Goal: Transaction & Acquisition: Purchase product/service

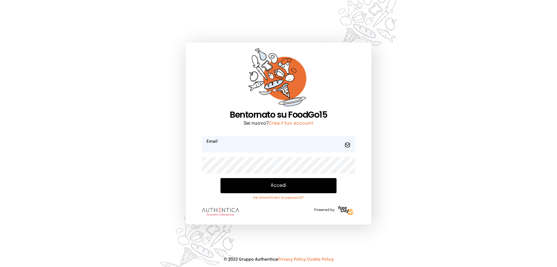
click at [224, 146] on input "email" at bounding box center [278, 144] width 153 height 16
type input "**********"
click at [220, 178] on button "Accedi" at bounding box center [278, 185] width 116 height 15
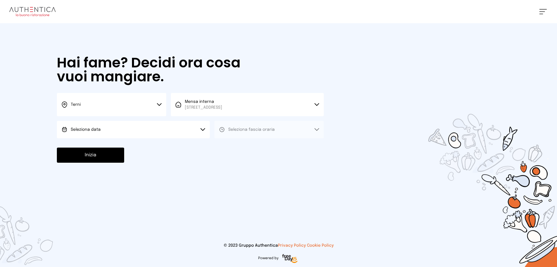
click at [142, 131] on button "Seleziona data" at bounding box center [133, 129] width 153 height 17
click at [113, 148] on li "[DATE], [DATE]" at bounding box center [133, 145] width 153 height 15
click at [236, 127] on span "Seleziona fascia oraria" at bounding box center [251, 129] width 46 height 6
click at [234, 146] on span "Pranzo" at bounding box center [235, 146] width 14 height 6
click at [88, 151] on button "Inizia" at bounding box center [90, 154] width 67 height 15
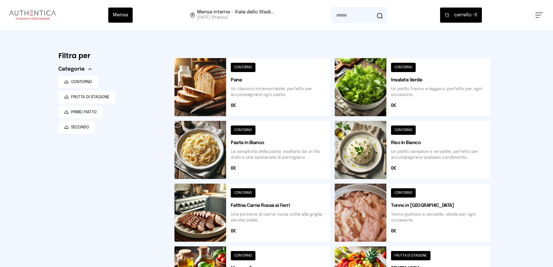
scroll to position [145, 0]
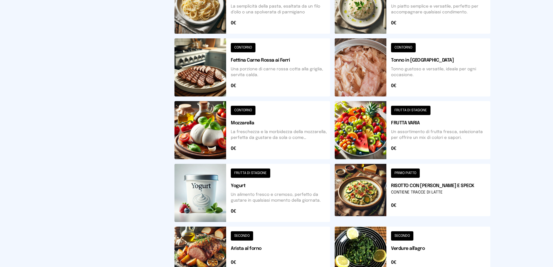
click at [366, 185] on button at bounding box center [411, 193] width 155 height 58
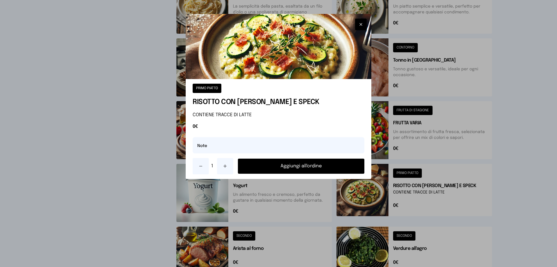
click at [323, 176] on div "PRIMO PIATTO RISOTTO CON ZUCCHINE E SPECK CONTIENE TRACCE DI LATTE 0€ Note 1 Ag…" at bounding box center [279, 129] width 186 height 100
click at [328, 166] on button "Aggiungi all'ordine" at bounding box center [301, 165] width 126 height 15
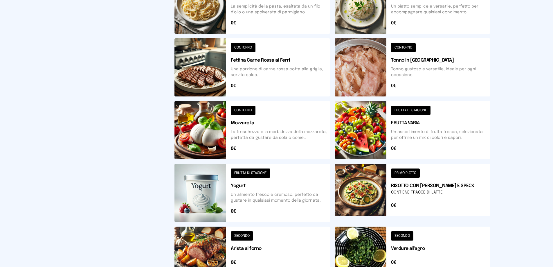
click at [368, 245] on button at bounding box center [411, 252] width 155 height 52
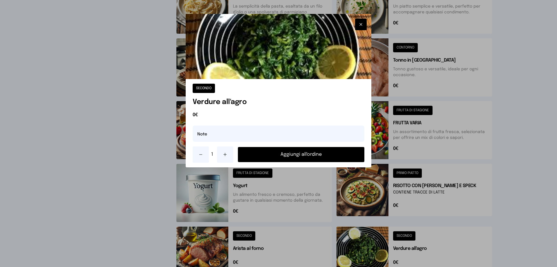
click at [344, 156] on button "Aggiungi all'ordine" at bounding box center [301, 154] width 126 height 15
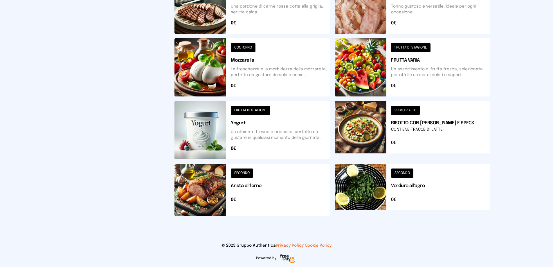
scroll to position [121, 0]
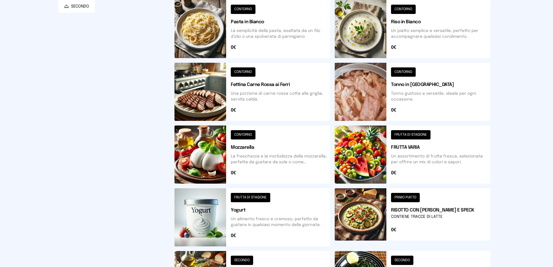
click at [367, 151] on button at bounding box center [411, 154] width 155 height 58
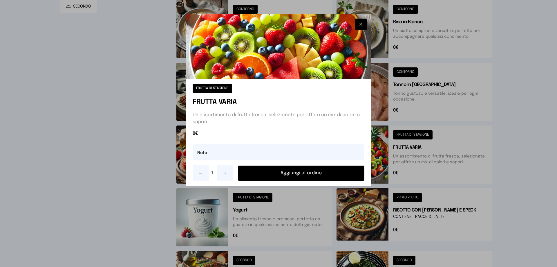
click at [356, 26] on button "button" at bounding box center [361, 25] width 12 height 12
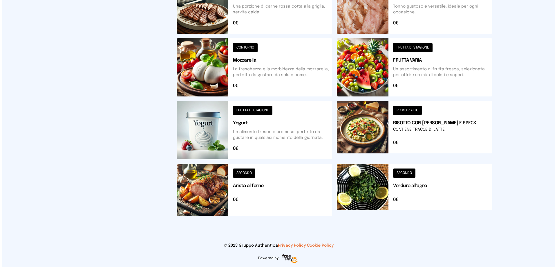
scroll to position [0, 0]
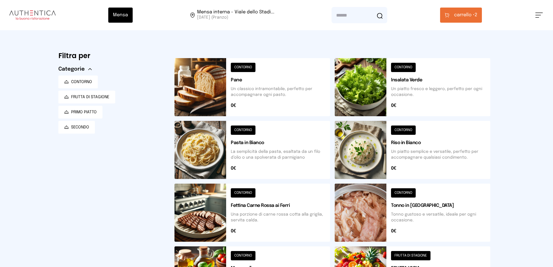
click at [467, 12] on span "carrello •" at bounding box center [464, 15] width 21 height 7
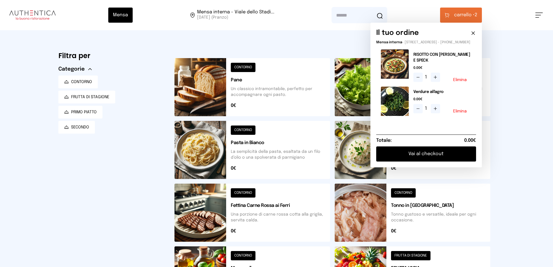
click at [393, 160] on button "Vai al checkout" at bounding box center [426, 153] width 100 height 15
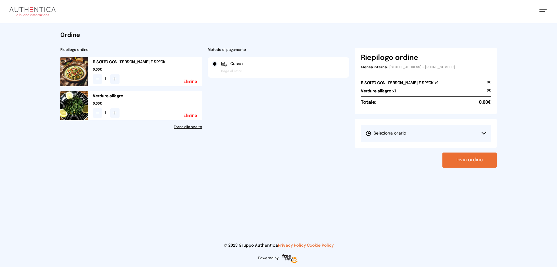
click at [394, 138] on button "Seleziona orario" at bounding box center [426, 132] width 130 height 17
click at [383, 146] on li "1° Turno (13:00 - 15:00)" at bounding box center [426, 149] width 130 height 15
click at [492, 166] on button "Invia ordine" at bounding box center [469, 159] width 54 height 15
